Goal: Task Accomplishment & Management: Use online tool/utility

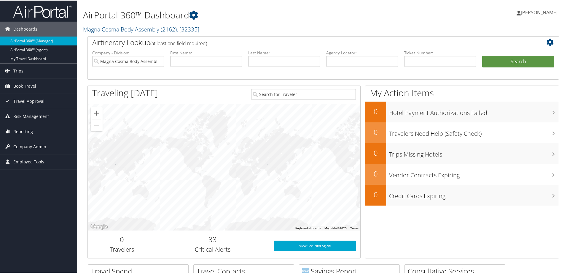
click at [20, 129] on span "Reporting" at bounding box center [23, 130] width 20 height 15
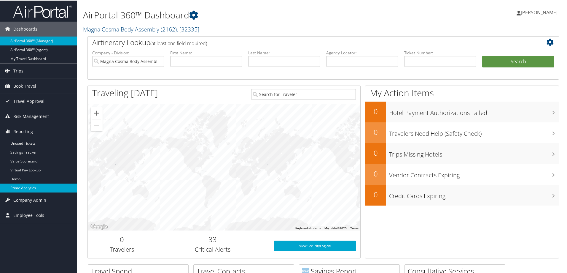
click at [28, 188] on link "Prime Analytics" at bounding box center [38, 187] width 77 height 9
click at [16, 67] on span "Trips" at bounding box center [18, 70] width 10 height 15
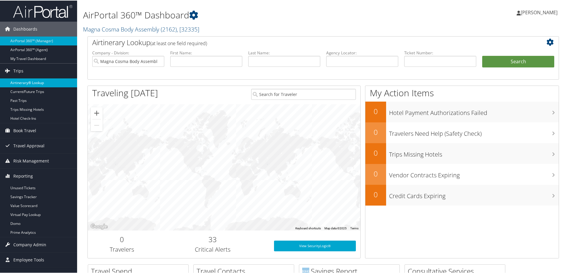
click at [39, 80] on link "Airtinerary® Lookup" at bounding box center [38, 82] width 77 height 9
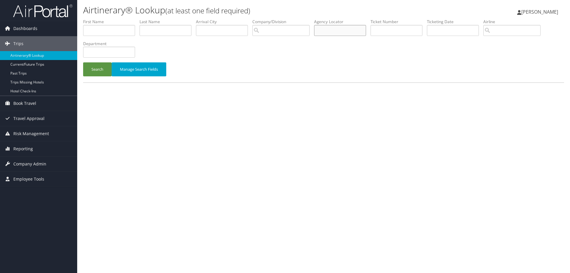
click at [347, 30] on input "text" at bounding box center [340, 30] width 52 height 11
paste input "BFV2Y4"
drag, startPoint x: 319, startPoint y: 30, endPoint x: 394, endPoint y: 34, distance: 74.9
click at [319, 30] on input "BFV2Y4" at bounding box center [340, 30] width 52 height 11
type input "BFV2Y4"
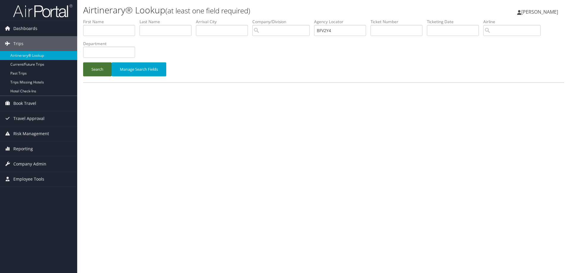
click at [99, 66] on button "Search" at bounding box center [97, 69] width 28 height 14
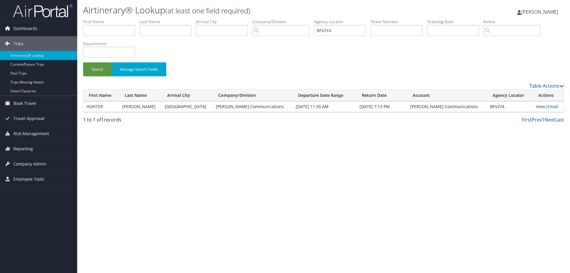
click at [536, 104] on link "View" at bounding box center [540, 107] width 9 height 6
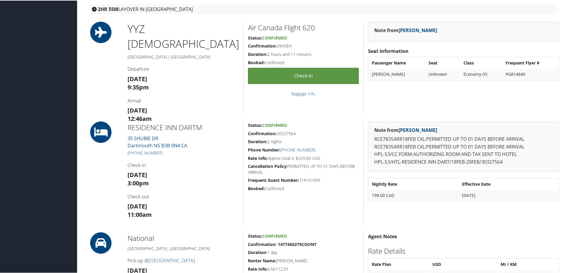
scroll to position [297, 0]
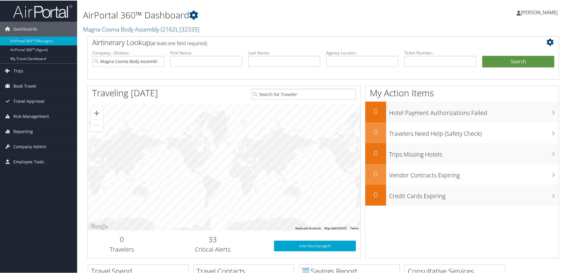
click at [537, 12] on span "[PERSON_NAME]" at bounding box center [539, 12] width 37 height 7
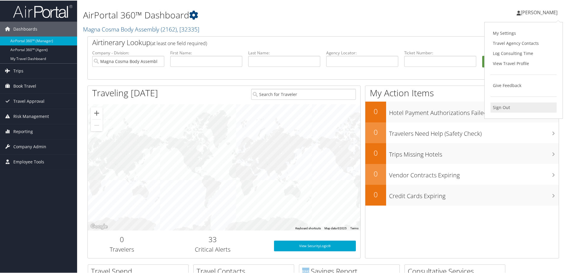
click at [499, 103] on link "Sign Out" at bounding box center [524, 107] width 66 height 10
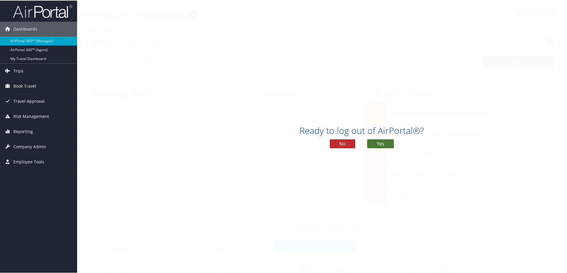
click at [379, 143] on button "Yes" at bounding box center [380, 143] width 27 height 9
